Goal: Task Accomplishment & Management: Manage account settings

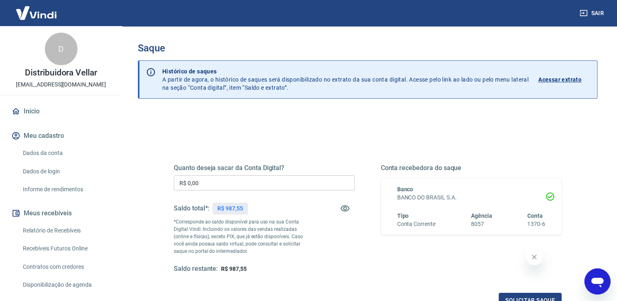
click at [211, 182] on input "R$ 0,00" at bounding box center [264, 182] width 181 height 15
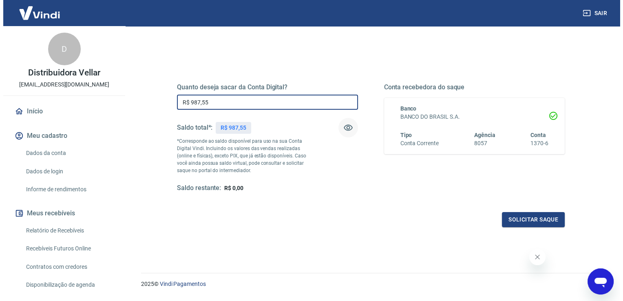
scroll to position [82, 0]
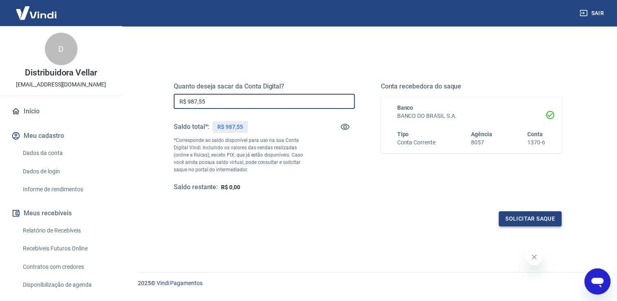
type input "R$ 987,55"
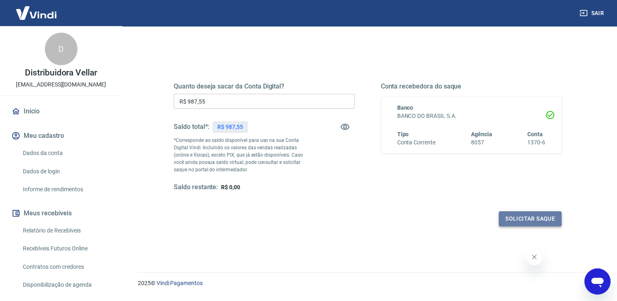
click at [508, 220] on button "Solicitar saque" at bounding box center [530, 218] width 63 height 15
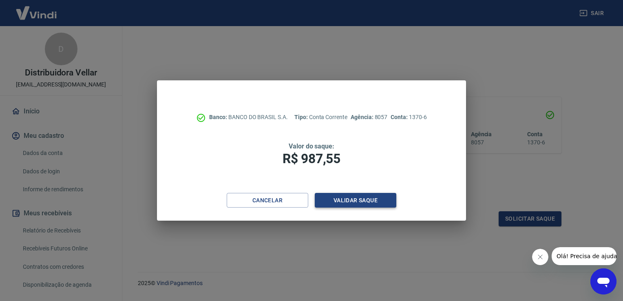
click at [343, 199] on button "Validar saque" at bounding box center [356, 200] width 82 height 15
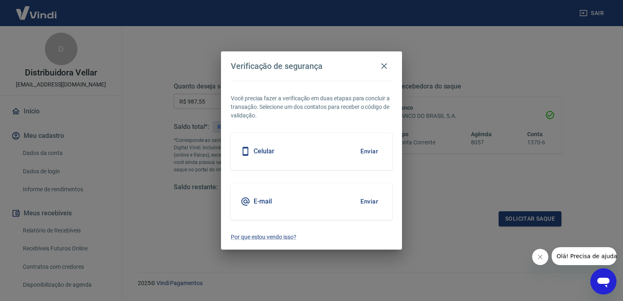
click at [369, 201] on button "Enviar" at bounding box center [369, 201] width 26 height 17
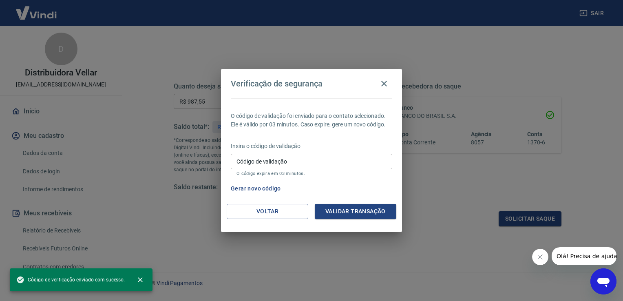
click at [245, 163] on input "Código de validação" at bounding box center [311, 161] width 161 height 15
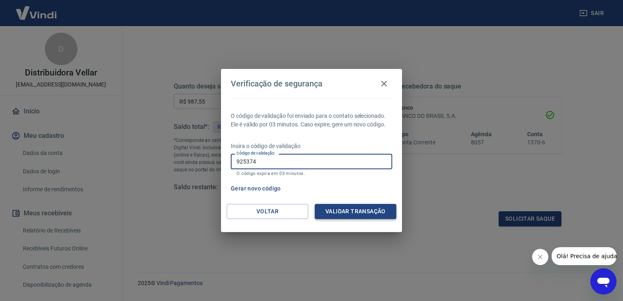
type input "925374"
click at [346, 207] on button "Validar transação" at bounding box center [356, 211] width 82 height 15
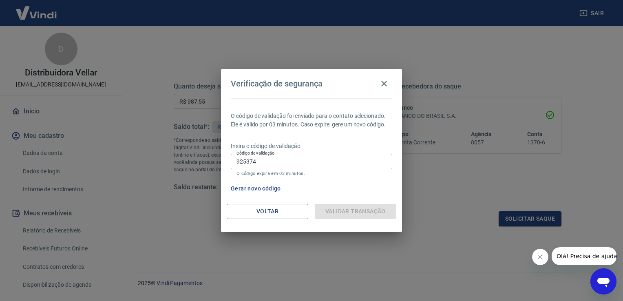
click at [344, 221] on div "Voltar Validar transação" at bounding box center [311, 218] width 181 height 28
click at [267, 187] on button "Gerar novo código" at bounding box center [255, 188] width 57 height 15
click at [270, 188] on button "Gerar novo código" at bounding box center [255, 188] width 57 height 15
click at [248, 190] on button "Gerar novo código" at bounding box center [255, 188] width 57 height 15
click at [385, 84] on icon "button" at bounding box center [384, 84] width 6 height 6
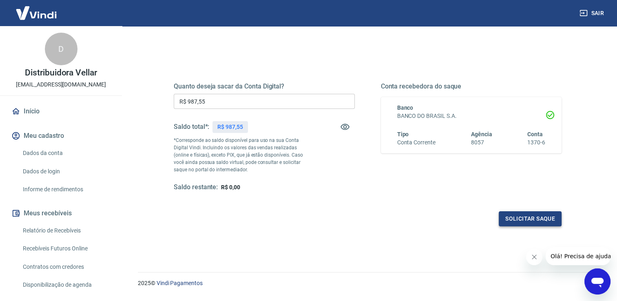
click at [515, 219] on button "Solicitar saque" at bounding box center [530, 218] width 63 height 15
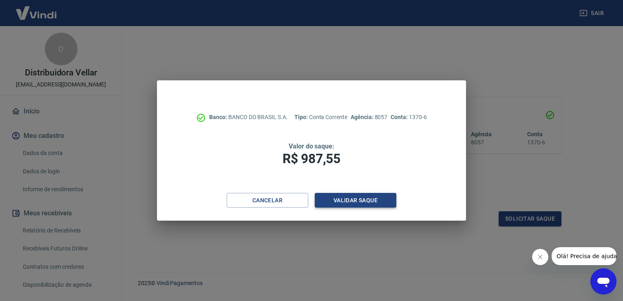
click at [360, 201] on button "Validar saque" at bounding box center [356, 200] width 82 height 15
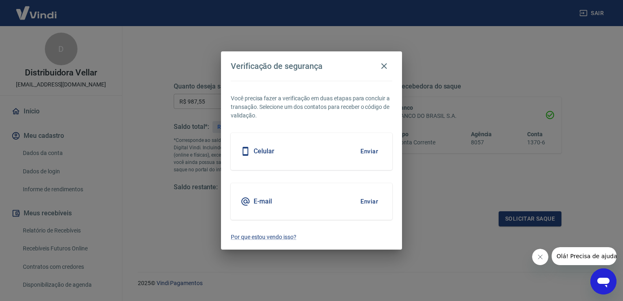
click at [369, 198] on button "Enviar" at bounding box center [369, 201] width 26 height 17
drag, startPoint x: 383, startPoint y: 66, endPoint x: 382, endPoint y: 77, distance: 11.0
click at [383, 77] on h2 "Verificação de segurança" at bounding box center [311, 65] width 181 height 29
click at [385, 64] on icon "button" at bounding box center [384, 66] width 10 height 10
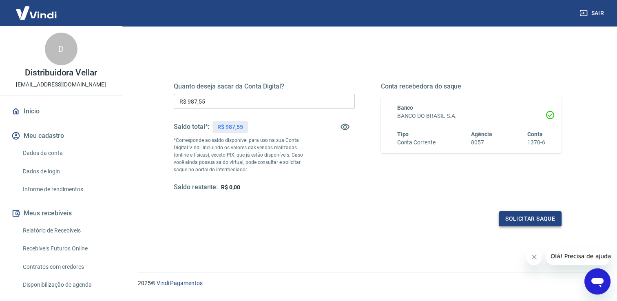
click at [538, 215] on button "Solicitar saque" at bounding box center [530, 218] width 63 height 15
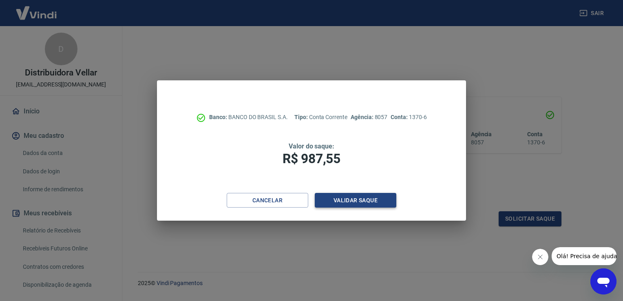
click at [355, 201] on button "Validar saque" at bounding box center [356, 200] width 82 height 15
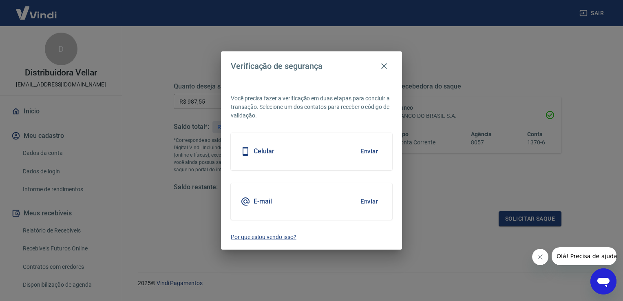
click at [375, 201] on button "Enviar" at bounding box center [369, 201] width 26 height 17
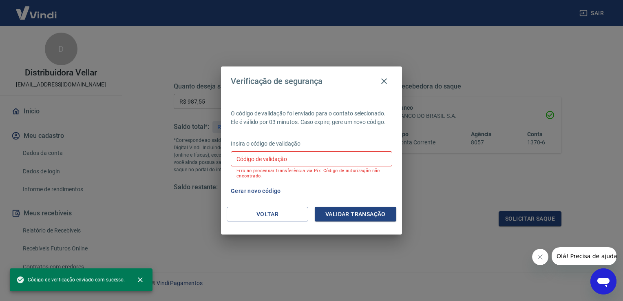
click at [251, 158] on input "Código de validação" at bounding box center [311, 158] width 161 height 15
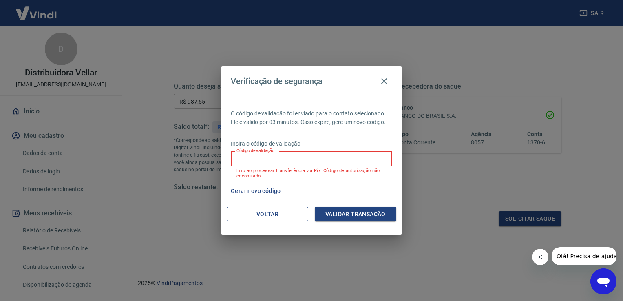
click at [271, 211] on button "Voltar" at bounding box center [268, 214] width 82 height 15
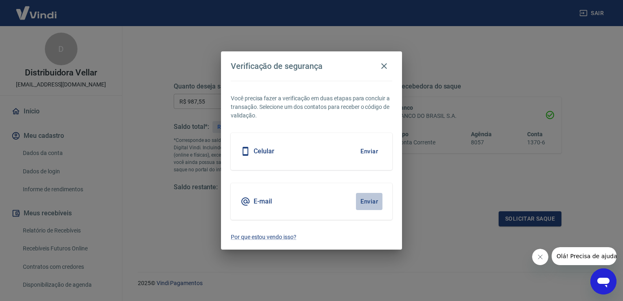
click at [369, 203] on button "Enviar" at bounding box center [369, 201] width 26 height 17
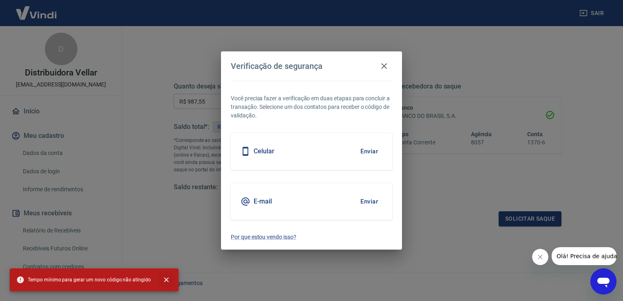
click at [163, 276] on icon "close" at bounding box center [166, 280] width 8 height 8
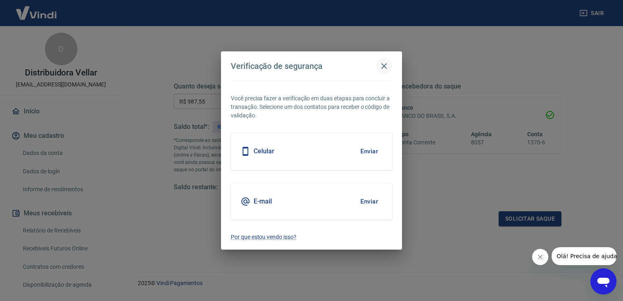
click at [384, 63] on icon "button" at bounding box center [384, 66] width 10 height 10
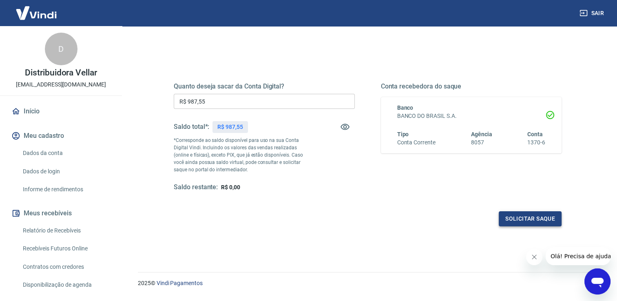
click at [508, 218] on button "Solicitar saque" at bounding box center [530, 218] width 63 height 15
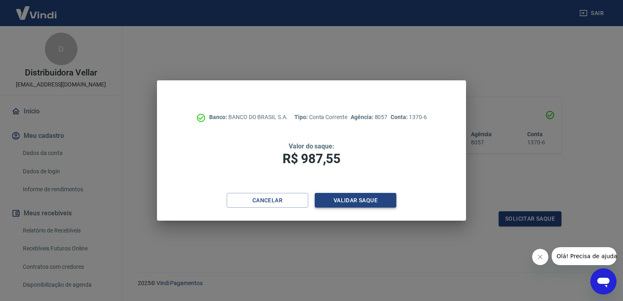
click at [349, 202] on button "Validar saque" at bounding box center [356, 200] width 82 height 15
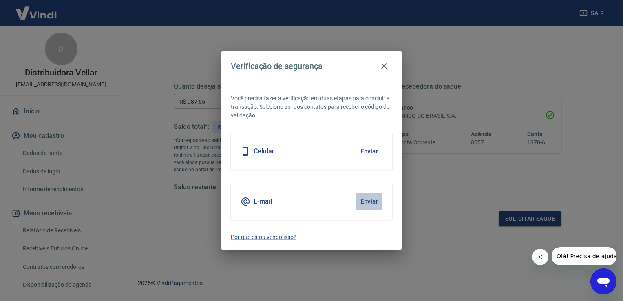
click at [367, 203] on button "Enviar" at bounding box center [369, 201] width 26 height 17
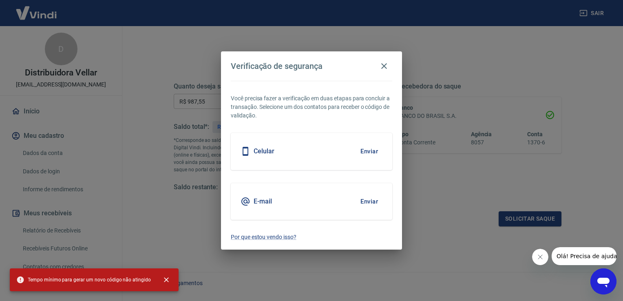
click at [367, 201] on button "Enviar" at bounding box center [369, 201] width 26 height 17
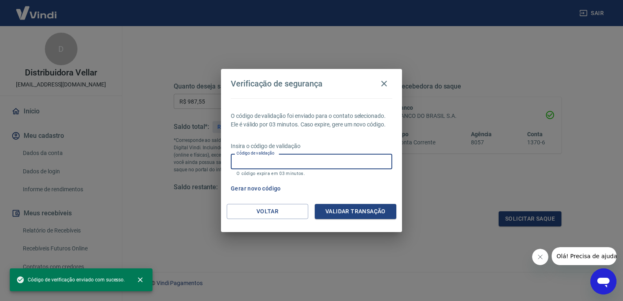
click at [241, 157] on div "Código de validação Código de validação O código expira em 03 minutos." at bounding box center [311, 165] width 161 height 22
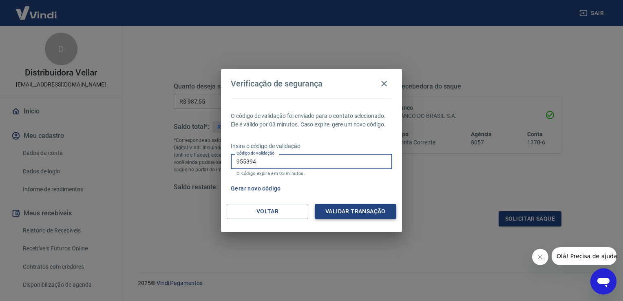
type input "955394"
click at [360, 207] on button "Validar transação" at bounding box center [356, 211] width 82 height 15
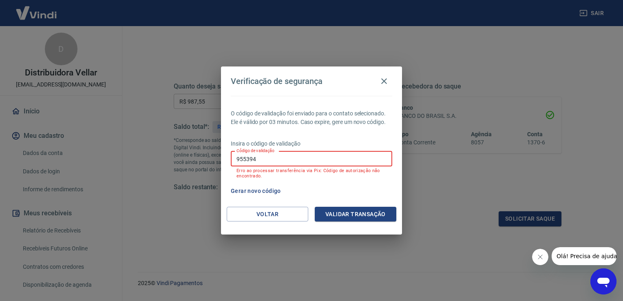
drag, startPoint x: 258, startPoint y: 161, endPoint x: 198, endPoint y: 161, distance: 60.3
click at [198, 161] on div "Verificação de segurança O código de validação foi enviado para o contato selec…" at bounding box center [311, 150] width 623 height 301
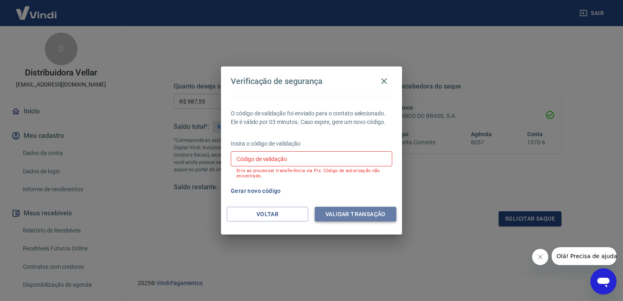
click at [360, 217] on button "Validar transação" at bounding box center [356, 214] width 82 height 15
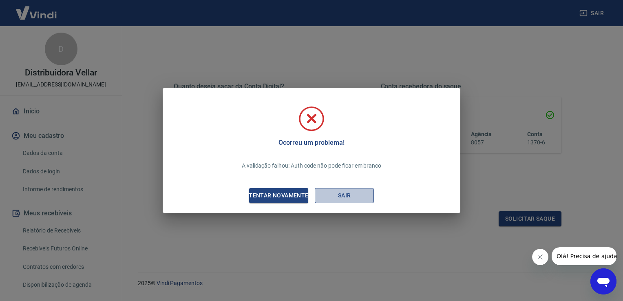
click at [348, 196] on button "Sair" at bounding box center [344, 195] width 59 height 15
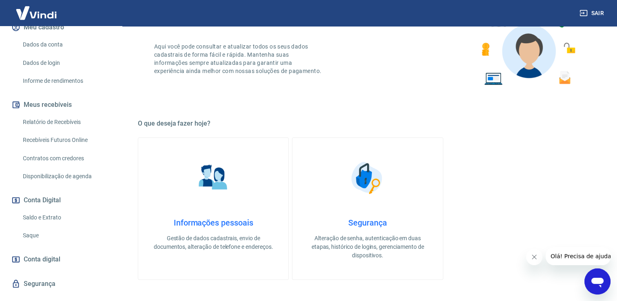
scroll to position [122, 0]
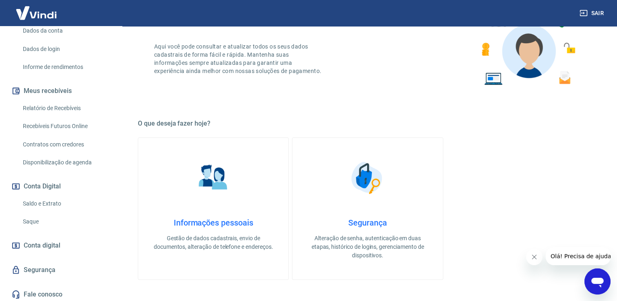
click at [33, 223] on link "Saque" at bounding box center [66, 221] width 93 height 17
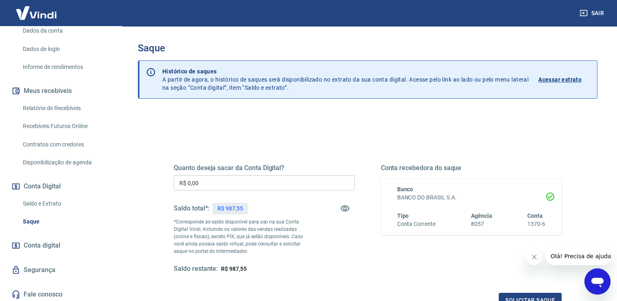
click at [206, 182] on input "R$ 0,00" at bounding box center [264, 182] width 181 height 15
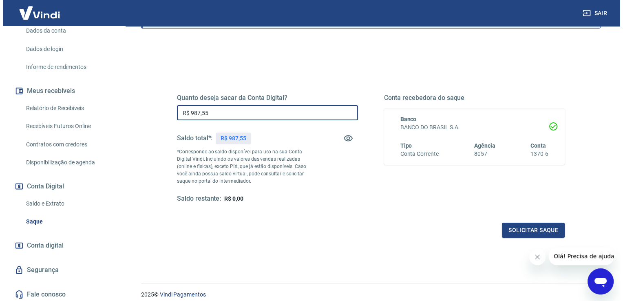
scroll to position [82, 0]
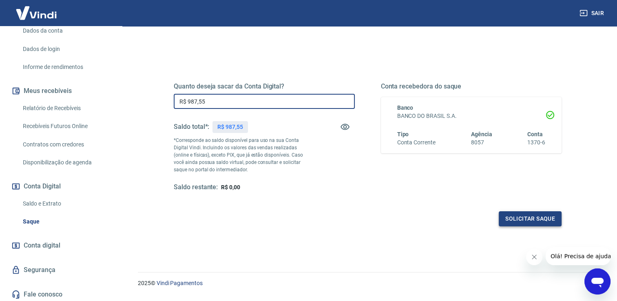
type input "R$ 987,55"
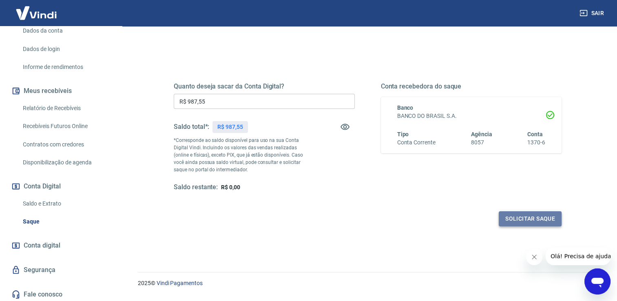
click at [528, 219] on button "Solicitar saque" at bounding box center [530, 218] width 63 height 15
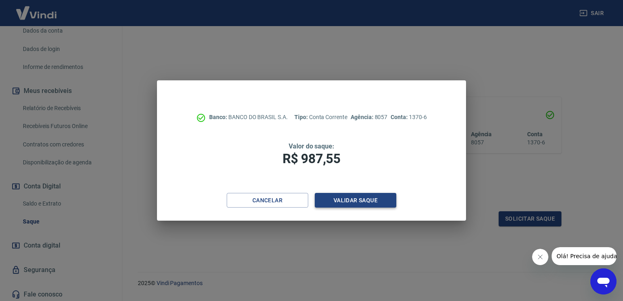
click at [347, 201] on button "Validar saque" at bounding box center [356, 200] width 82 height 15
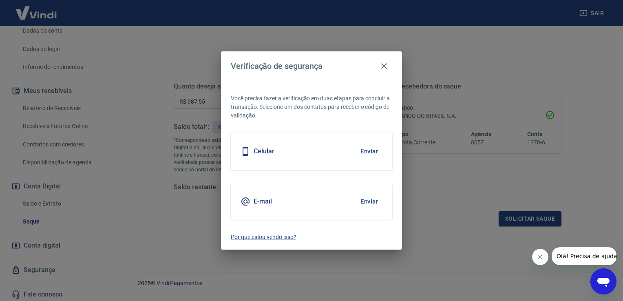
click at [374, 200] on button "Enviar" at bounding box center [369, 201] width 26 height 17
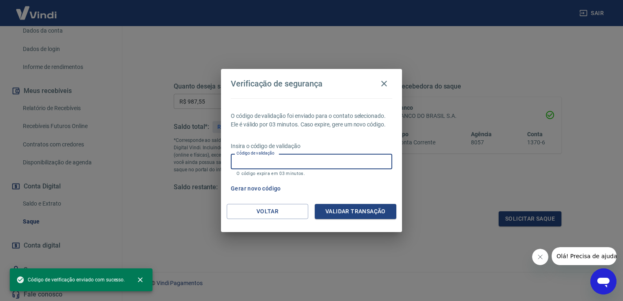
click at [236, 160] on input "Código de validação" at bounding box center [311, 161] width 161 height 15
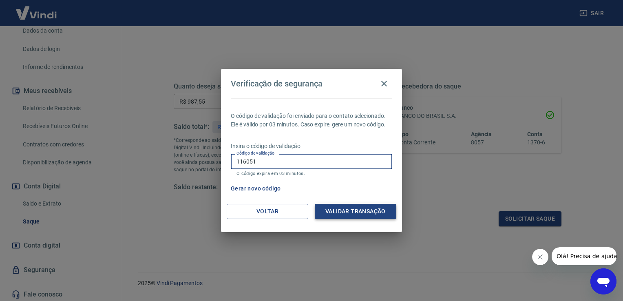
type input "116051"
click at [343, 209] on button "Validar transação" at bounding box center [356, 211] width 82 height 15
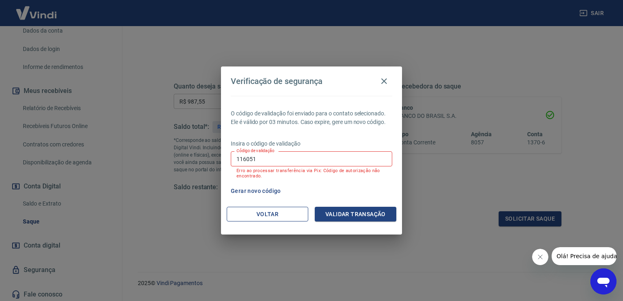
click at [271, 216] on button "Voltar" at bounding box center [268, 214] width 82 height 15
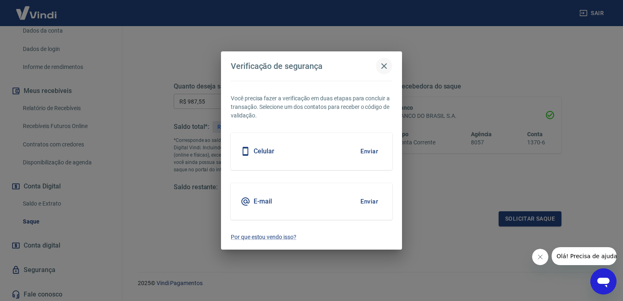
click at [385, 64] on icon "button" at bounding box center [384, 66] width 10 height 10
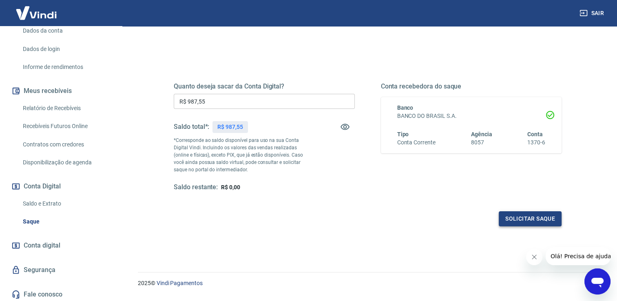
click at [523, 217] on button "Solicitar saque" at bounding box center [530, 218] width 63 height 15
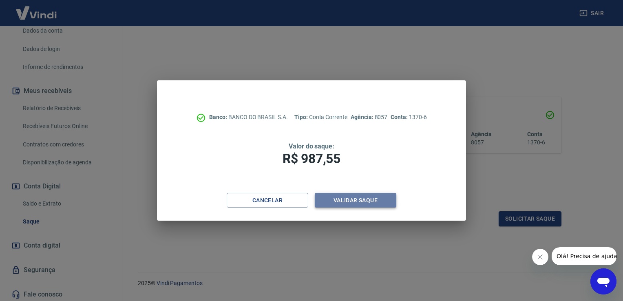
click at [355, 200] on button "Validar saque" at bounding box center [356, 200] width 82 height 15
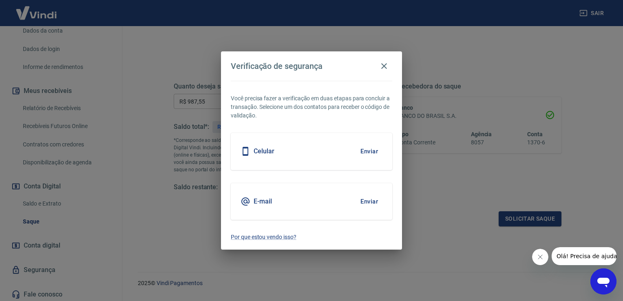
click at [370, 150] on button "Enviar" at bounding box center [369, 151] width 26 height 17
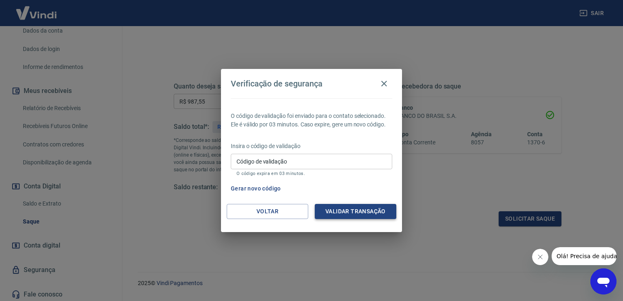
click at [340, 216] on button "Validar transação" at bounding box center [356, 211] width 82 height 15
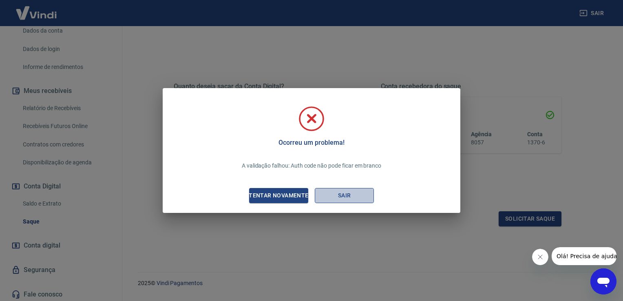
click at [342, 196] on button "Sair" at bounding box center [344, 195] width 59 height 15
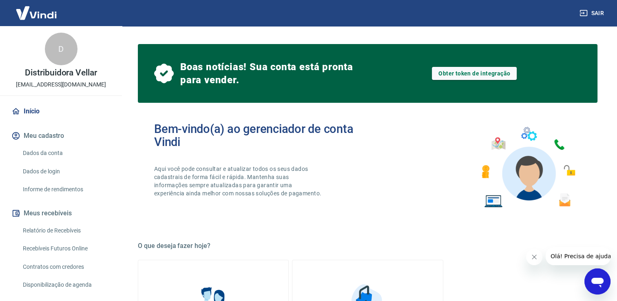
click at [590, 278] on icon "Abrir janela de mensagens" at bounding box center [597, 281] width 15 height 15
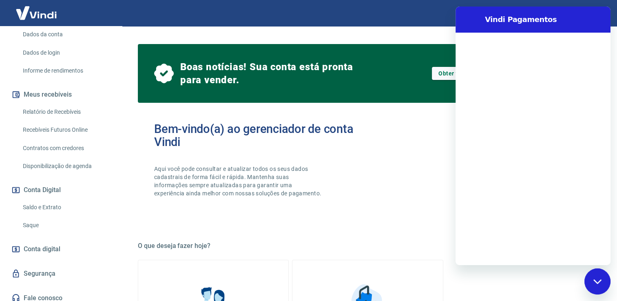
scroll to position [122, 0]
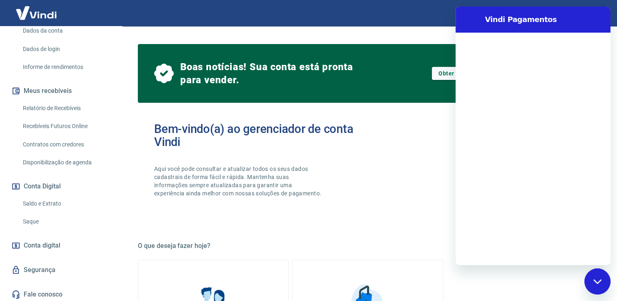
click at [26, 221] on link "Saque" at bounding box center [66, 221] width 93 height 17
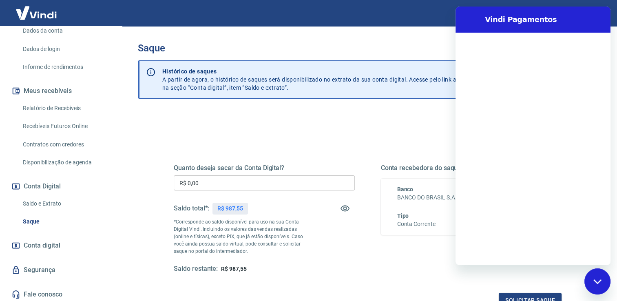
click at [202, 179] on input "R$ 0,00" at bounding box center [264, 182] width 181 height 15
type input "R$ 987,55"
click at [521, 296] on button "Solicitar saque" at bounding box center [530, 300] width 63 height 15
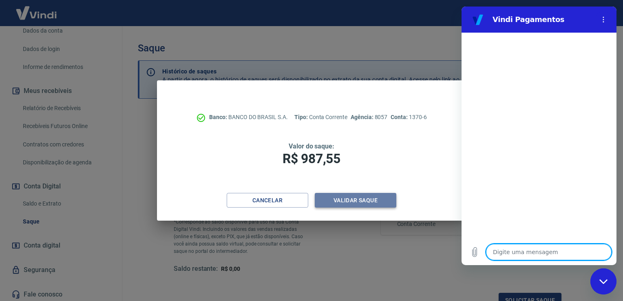
click at [342, 203] on button "Validar saque" at bounding box center [356, 200] width 82 height 15
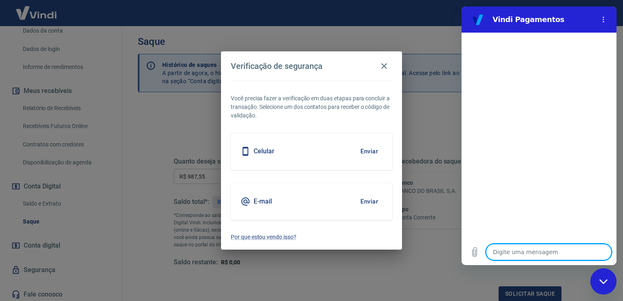
click at [493, 250] on textarea at bounding box center [549, 252] width 126 height 16
type textarea "o"
type textarea "x"
type textarea "ol"
type textarea "x"
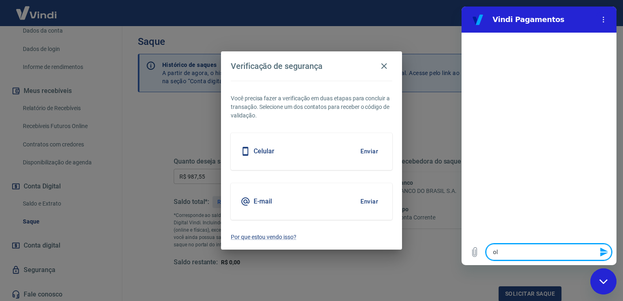
type textarea "olá"
type textarea "x"
type textarea "olá"
type textarea "x"
type textarea "olá B"
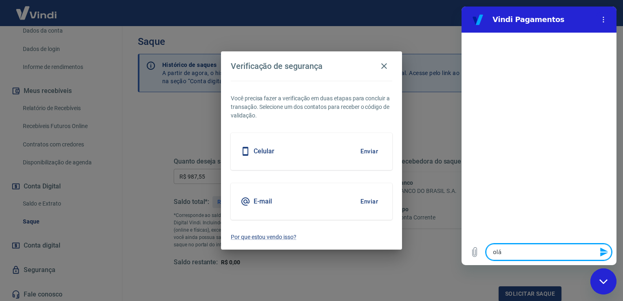
type textarea "x"
type textarea "olá Bo"
type textarea "x"
type textarea "olá Boa"
type textarea "x"
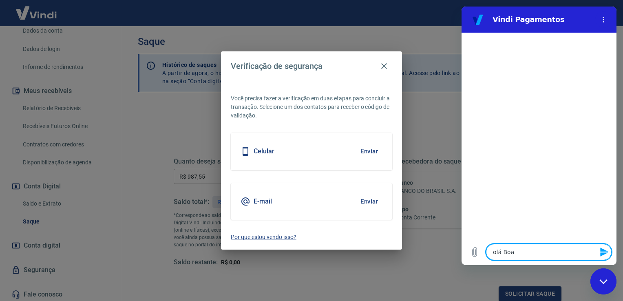
type textarea "olá Boa"
type textarea "x"
type textarea "olá Boa t"
type textarea "x"
type textarea "olá Boa ta"
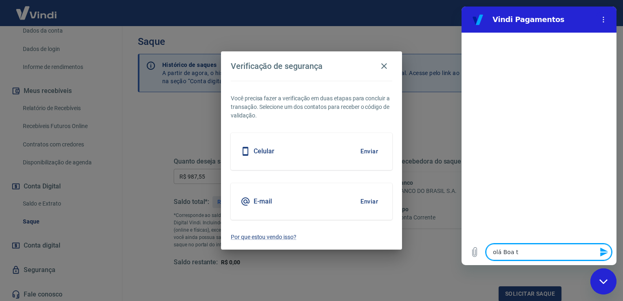
type textarea "x"
type textarea "olá Boa tar"
type textarea "x"
type textarea "olá Boa tard"
type textarea "x"
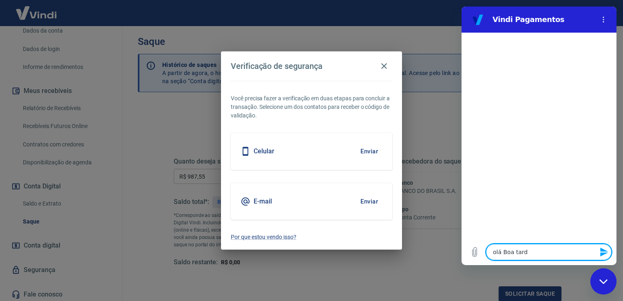
type textarea "olá Boa tarde"
type textarea "x"
click at [371, 151] on button "Enviar" at bounding box center [369, 151] width 26 height 17
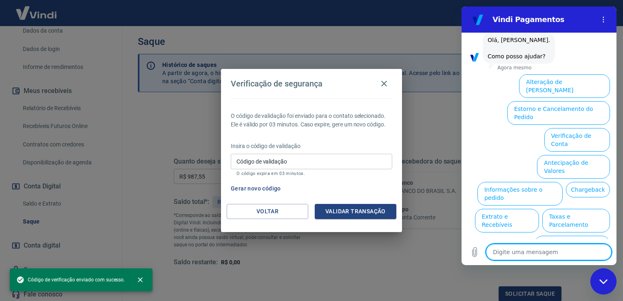
scroll to position [38, 0]
click at [570, 235] on button "Alterar celular verificado" at bounding box center [571, 247] width 75 height 24
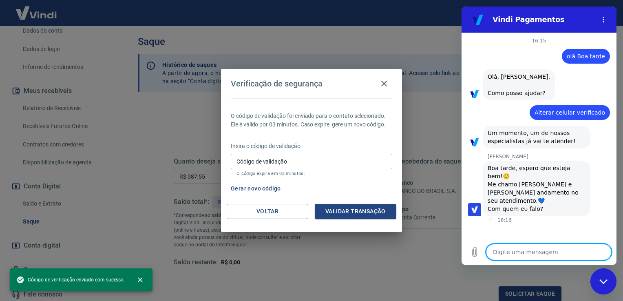
type textarea "x"
type textarea "O"
type textarea "x"
type textarea "Ol"
type textarea "x"
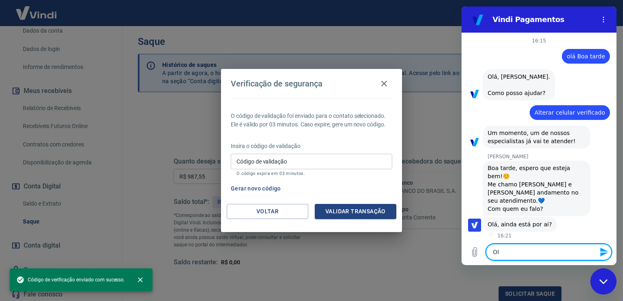
type textarea "Olá"
type textarea "x"
type textarea "Olá"
type textarea "x"
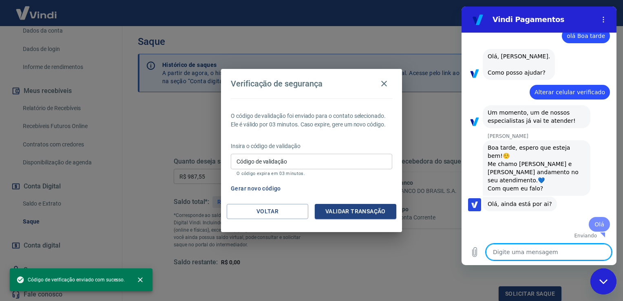
type textarea "x"
type textarea "J"
type textarea "x"
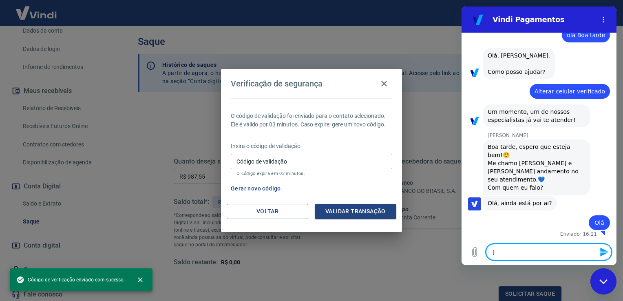
type textarea "Je"
type textarea "x"
type textarea "[PERSON_NAME]"
type textarea "x"
type textarea "Jenn"
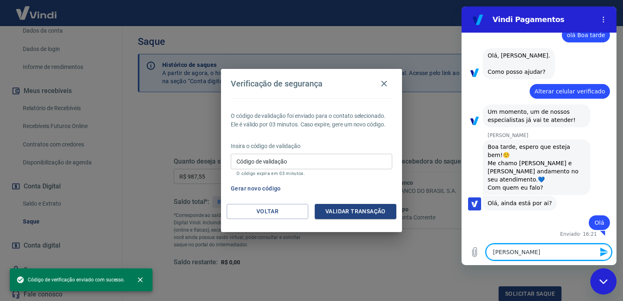
type textarea "x"
type textarea "Jenni"
type textarea "x"
type textarea "Jennif"
type textarea "x"
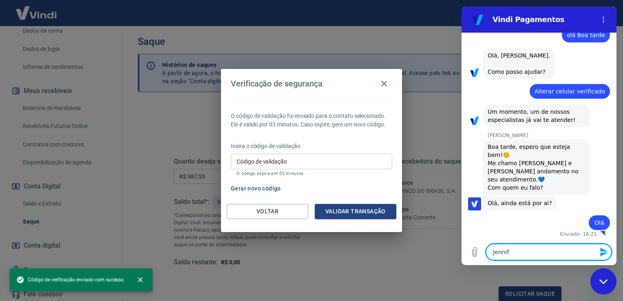
type textarea "Jennife"
type textarea "x"
type textarea "[PERSON_NAME]"
type textarea "x"
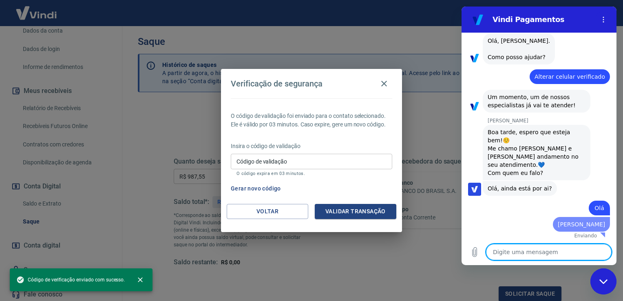
type textarea "x"
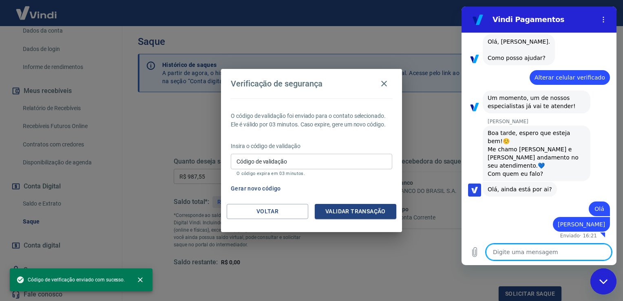
scroll to position [37, 0]
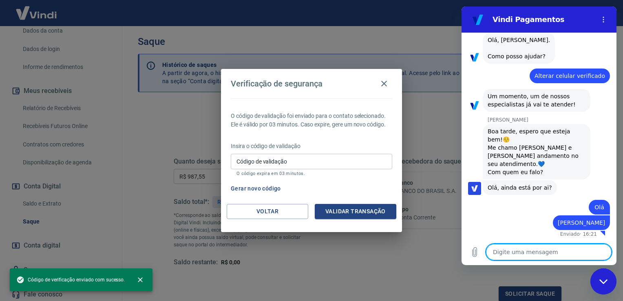
type textarea "p"
type textarea "x"
type textarea "pr"
type textarea "x"
type textarea "pre"
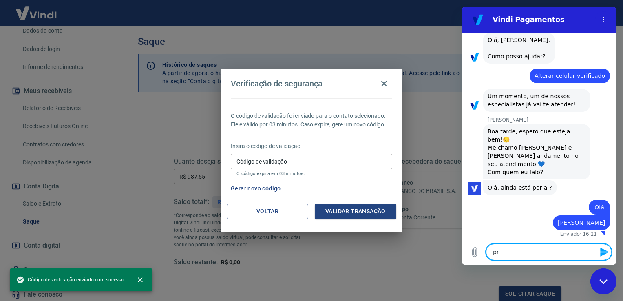
type textarea "x"
type textarea "prec"
type textarea "x"
type textarea "preci"
type textarea "x"
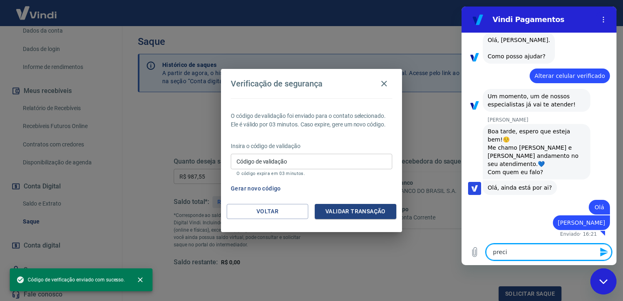
type textarea "precis"
type textarea "x"
type textarea "preciso"
type textarea "x"
type textarea "preciso"
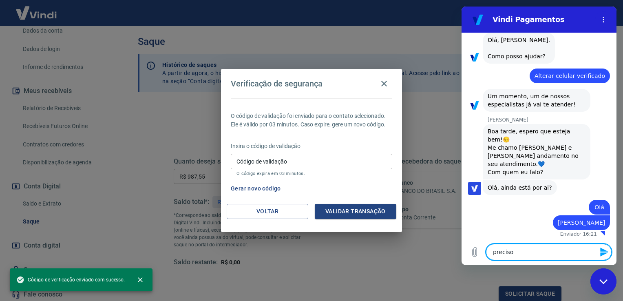
type textarea "x"
type textarea "preciso t"
type textarea "x"
type textarea "preciso tr"
type textarea "x"
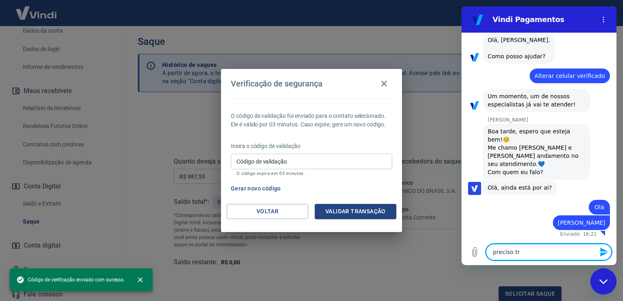
type textarea "preciso tro"
type textarea "x"
type textarea "preciso troc"
type textarea "x"
type textarea "preciso troca"
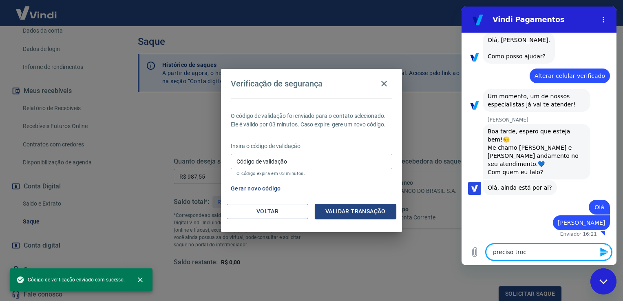
type textarea "x"
type textarea "preciso trocar"
type textarea "x"
type textarea "preciso trocar"
type textarea "x"
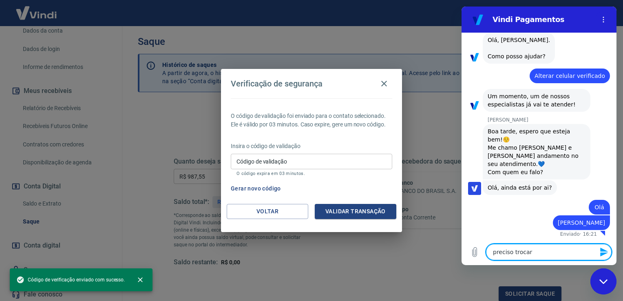
type textarea "preciso trocar o"
type textarea "x"
type textarea "preciso trocar o"
type textarea "x"
type textarea "preciso trocar o c"
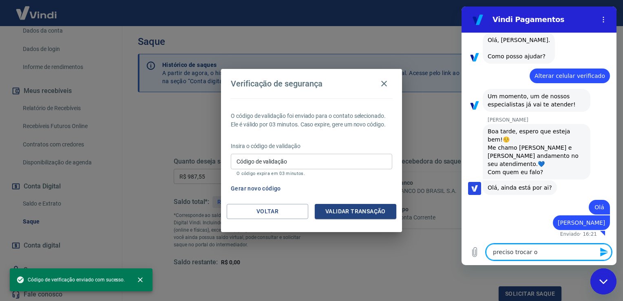
type textarea "x"
type textarea "preciso trocar o ce"
type textarea "x"
type textarea "preciso trocar o cel"
type textarea "x"
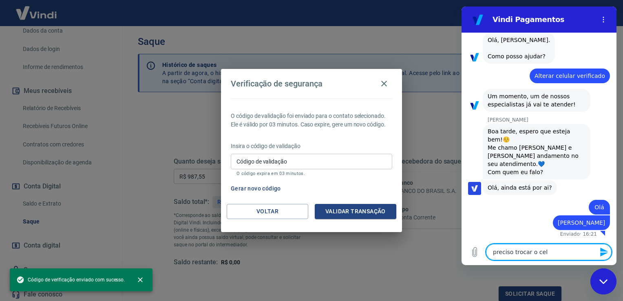
type textarea "preciso trocar o celu"
type textarea "x"
type textarea "preciso trocar o celul"
type textarea "x"
type textarea "preciso trocar o celula"
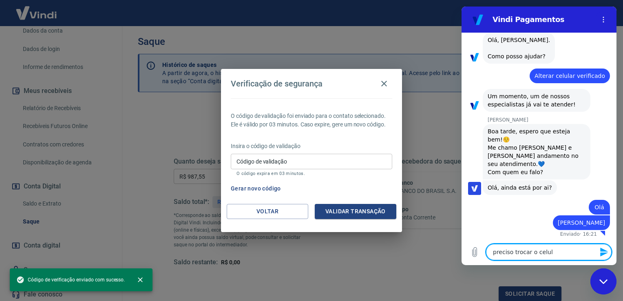
type textarea "x"
type textarea "preciso trocar o celular"
type textarea "x"
type textarea "preciso trocar o celular"
type textarea "x"
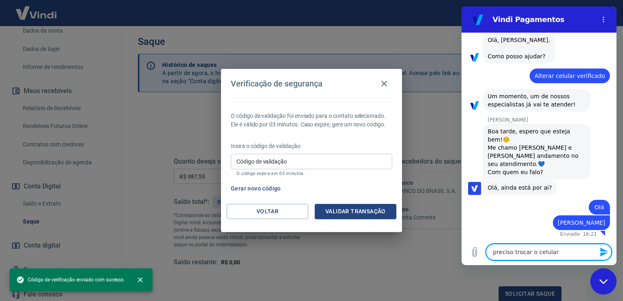
type textarea "preciso trocar o celular d"
type textarea "x"
type textarea "preciso trocar o celular de"
type textarea "x"
type textarea "preciso trocar o celular de"
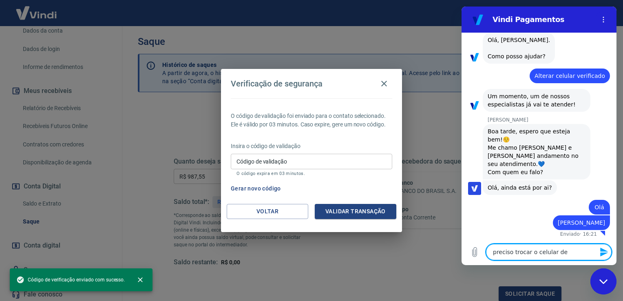
type textarea "x"
type textarea "preciso trocar o celular de v"
type textarea "x"
type textarea "preciso trocar o celular de ve"
type textarea "x"
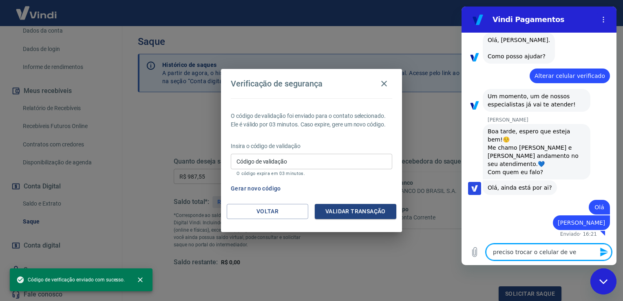
type textarea "preciso trocar o celular de ver"
type textarea "x"
type textarea "preciso trocar o celular de veri"
type textarea "x"
type textarea "preciso trocar o celular de verif"
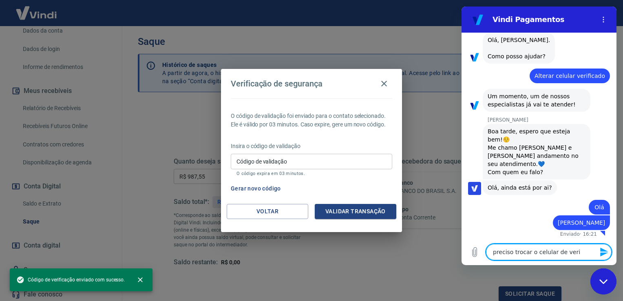
type textarea "x"
type textarea "preciso trocar o celular de verifi"
type textarea "x"
type textarea "preciso trocar o celular de verific"
type textarea "x"
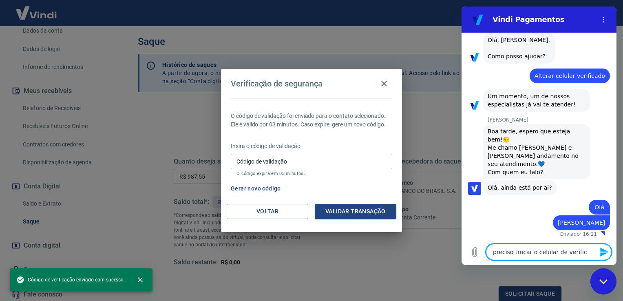
type textarea "preciso trocar o celular de verifica"
type textarea "x"
type textarea "preciso trocar o celular de verificaç"
type textarea "x"
type textarea "preciso trocar o celular de verificaçã"
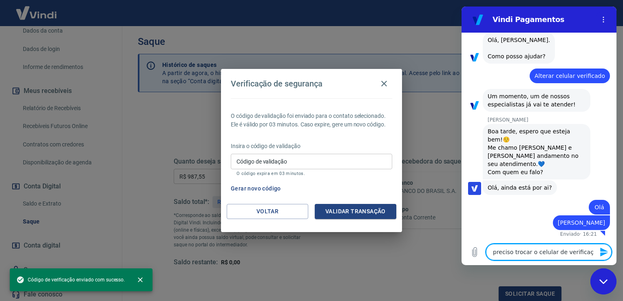
type textarea "x"
type textarea "preciso trocar o celular de verificação"
type textarea "x"
type textarea "preciso trocar o celular de verificação"
type textarea "x"
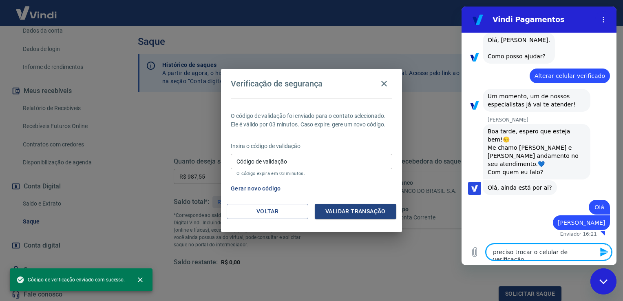
type textarea "preciso trocar o celular de verificação p"
type textarea "x"
type textarea "preciso trocar o celular de verificação pa"
type textarea "x"
type textarea "preciso trocar o celular de verificação par"
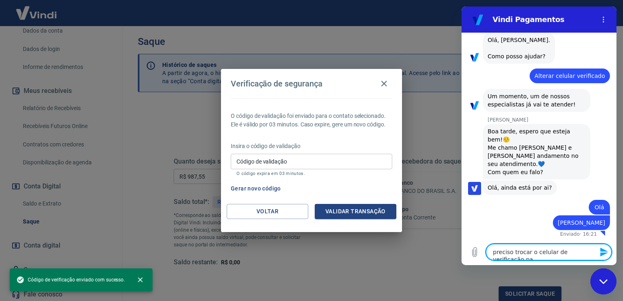
type textarea "x"
type textarea "preciso trocar o celular de verificação para"
type textarea "x"
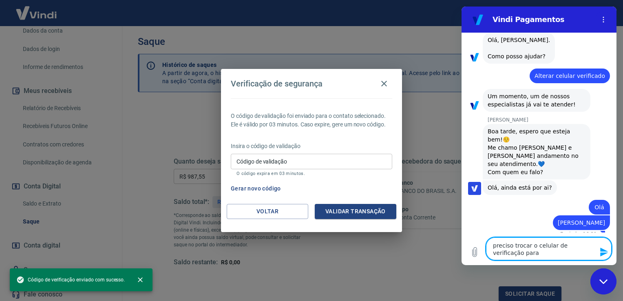
type textarea "preciso trocar o celular de verificação para"
type textarea "x"
type textarea "preciso trocar o celular de verificação para p"
type textarea "x"
type textarea "preciso trocar o celular de verificação para pa"
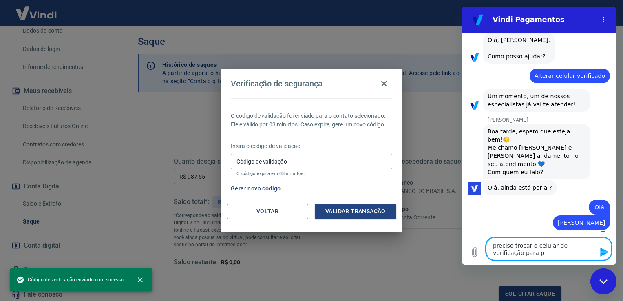
type textarea "x"
type textarea "preciso trocar o celular de verificação para pag"
type textarea "x"
type textarea "preciso trocar o celular de verificação para page"
type textarea "x"
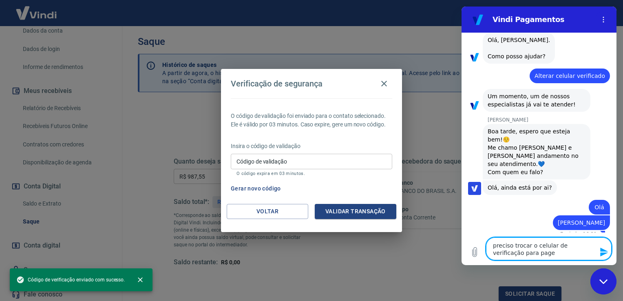
type textarea "preciso trocar o celular de verificação para pagem"
type textarea "x"
type textarea "preciso trocar o celular de verificação para pagemt"
type textarea "x"
type textarea "preciso trocar o celular de verificação para pagemtn"
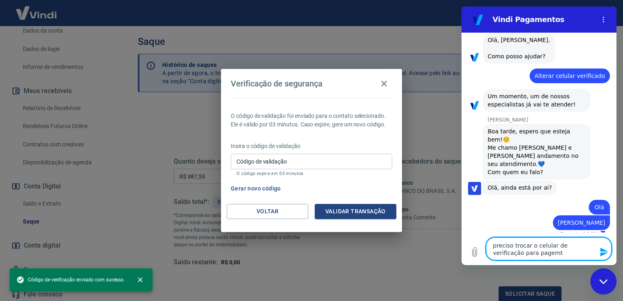
type textarea "x"
type textarea "preciso trocar o celular de verificação para pagemtno"
type textarea "x"
type textarea "preciso trocar o celular de verificação para pagemtnos"
type textarea "x"
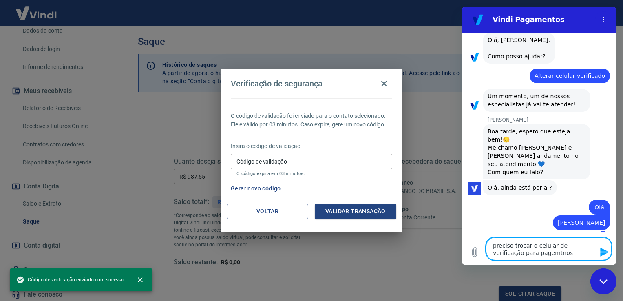
type textarea "preciso trocar o celular de verificação para pagemtnos"
type textarea "x"
type textarea "preciso trocar o celular de verificação para pagemtnos"
type textarea "x"
type textarea "preciso trocar o celular de verificação para pagemtno"
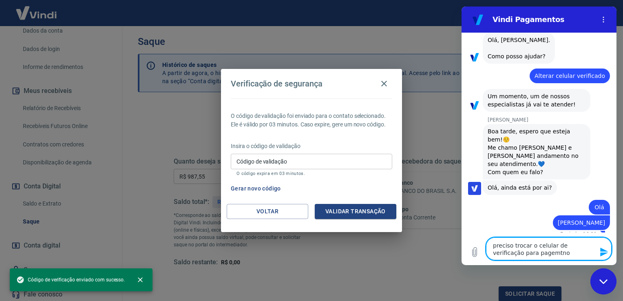
type textarea "x"
type textarea "preciso trocar o celular de verificação para pagemtn"
type textarea "x"
type textarea "preciso trocar o celular de verificação para pagemt"
type textarea "x"
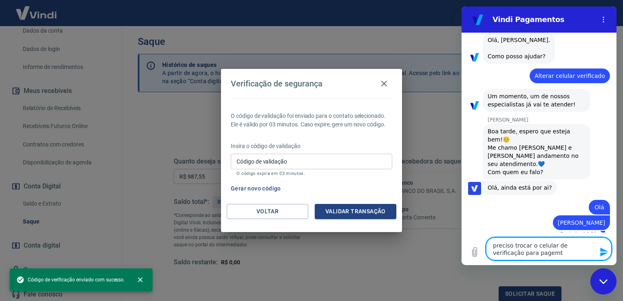
type textarea "preciso trocar o celular de verificação para pagem"
type textarea "x"
type textarea "preciso trocar o celular de verificação para page"
type textarea "x"
type textarea "preciso trocar o celular de verificação para pag"
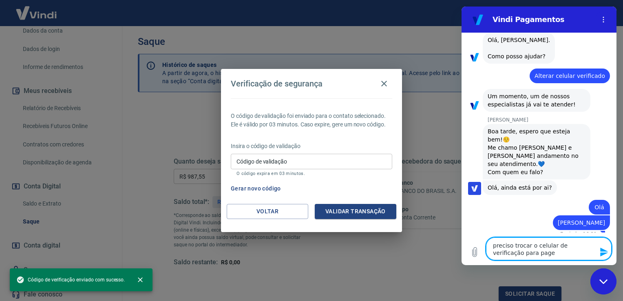
type textarea "x"
type textarea "preciso trocar o celular de verificação para pa"
type textarea "x"
type textarea "preciso trocar o celular de verificação para p"
type textarea "x"
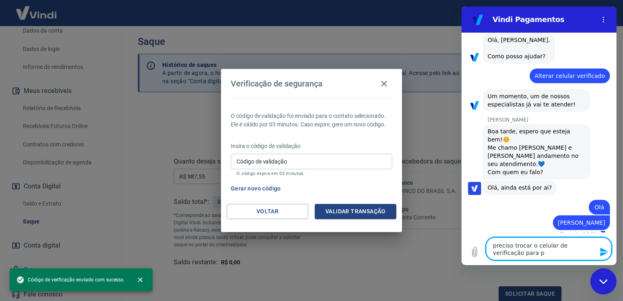
type textarea "preciso trocar o celular de verificação para"
type textarea "x"
type textarea "preciso trocar o celular de verificação para"
type textarea "x"
type textarea "preciso trocar o celular de verificação par"
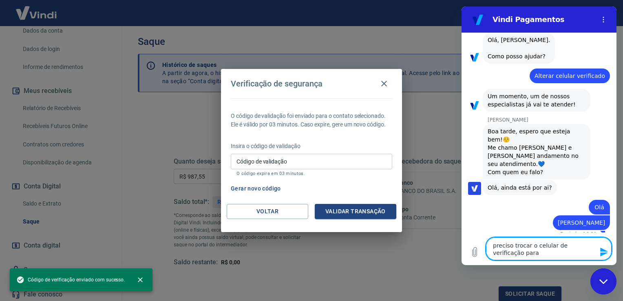
type textarea "x"
type textarea "preciso trocar o celular de verificação pa"
type textarea "x"
type textarea "preciso trocar o celular de verificação p"
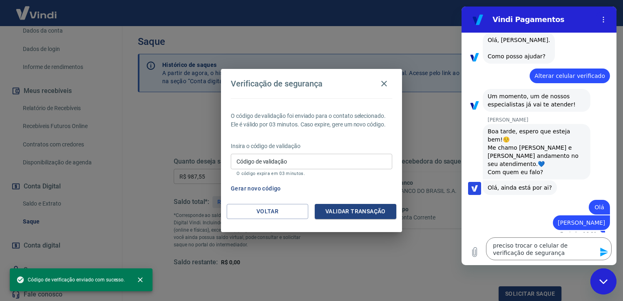
click at [603, 251] on icon "Enviar mensagem" at bounding box center [604, 251] width 8 height 9
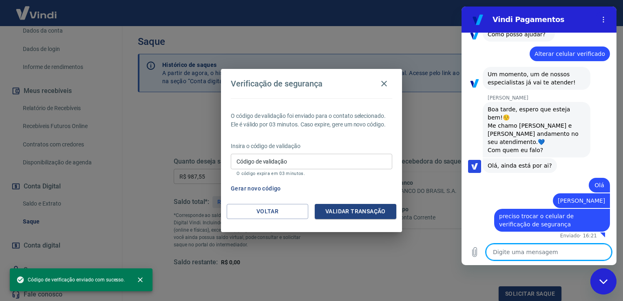
scroll to position [60, 0]
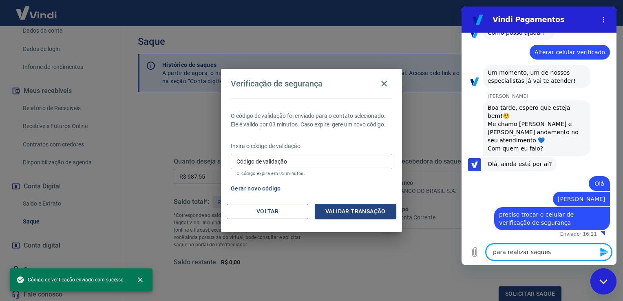
click at [597, 256] on button "Enviar mensagem" at bounding box center [603, 252] width 16 height 16
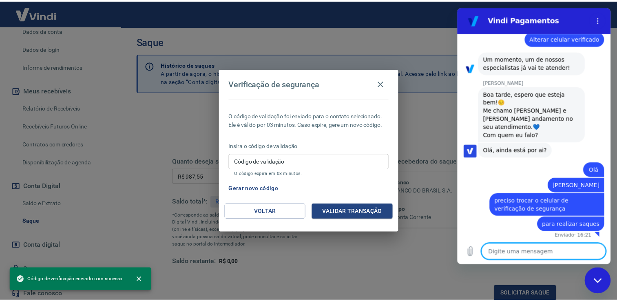
scroll to position [76, 0]
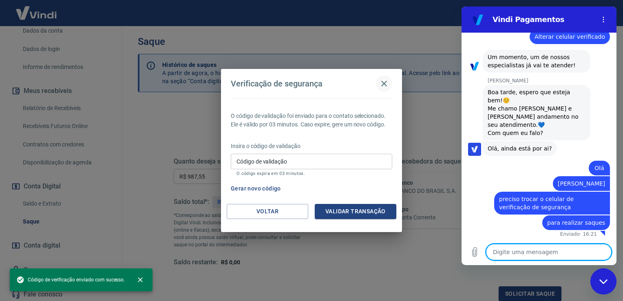
click at [384, 82] on icon "button" at bounding box center [384, 84] width 10 height 10
